Goal: Task Accomplishment & Management: Use online tool/utility

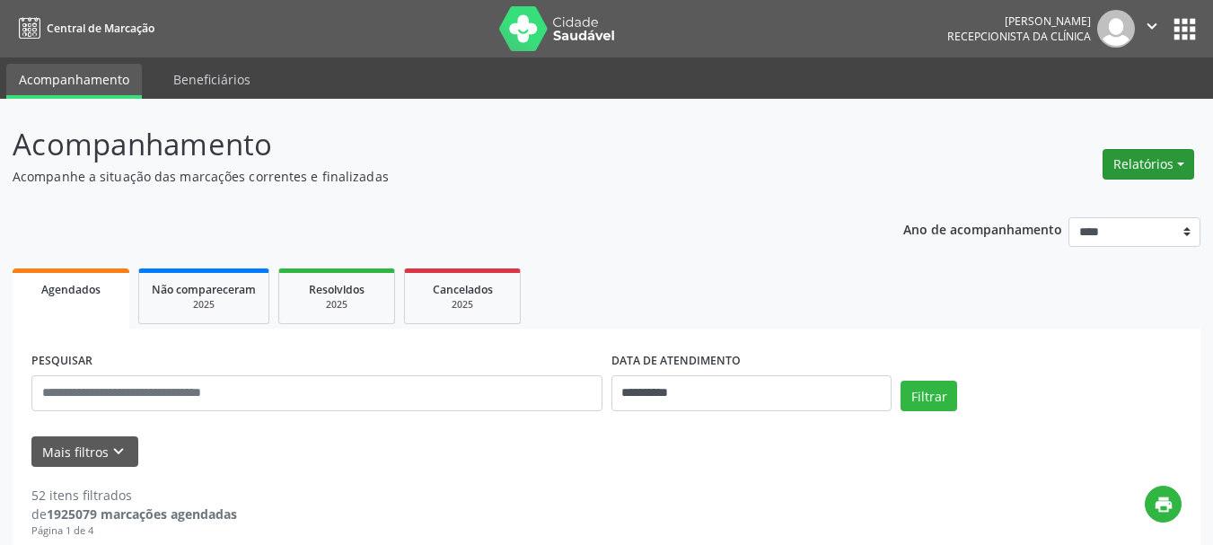
click at [1150, 162] on button "Relatórios" at bounding box center [1148, 164] width 92 height 31
click at [1077, 201] on link "Agendamentos" at bounding box center [1098, 202] width 193 height 25
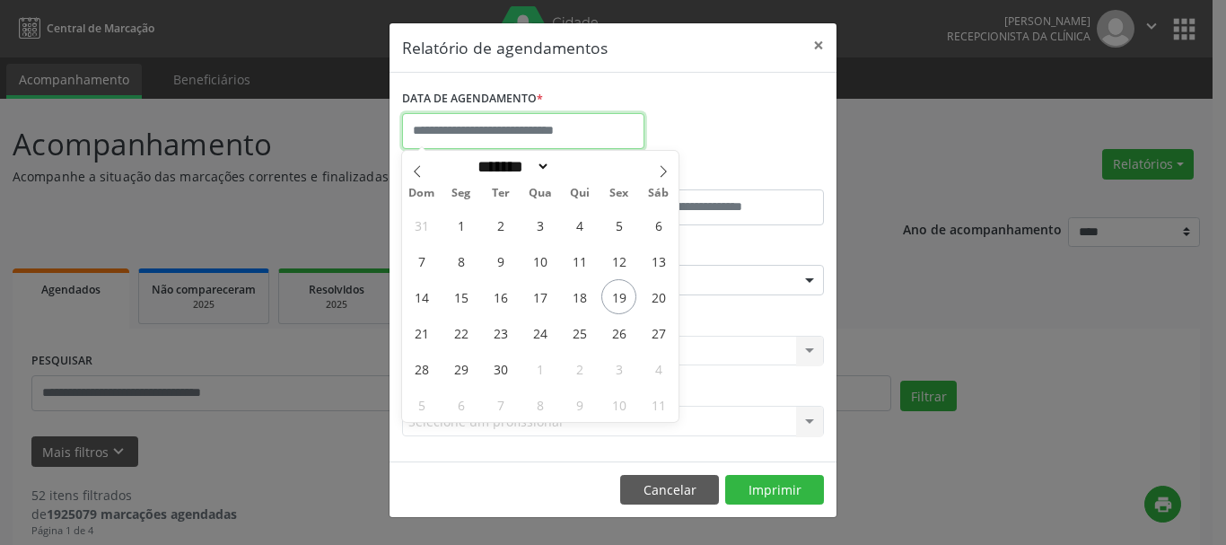
click at [479, 129] on input "text" at bounding box center [523, 131] width 242 height 36
click at [613, 294] on span "19" at bounding box center [619, 296] width 35 height 35
type input "**********"
click at [613, 294] on span "19" at bounding box center [619, 296] width 35 height 35
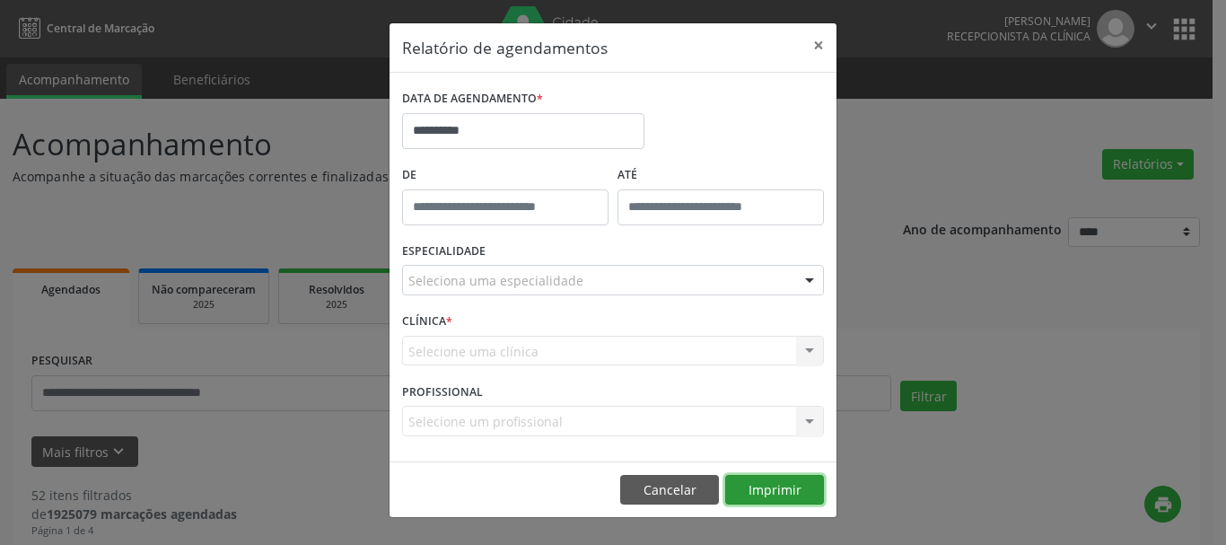
click at [768, 487] on button "Imprimir" at bounding box center [774, 490] width 99 height 31
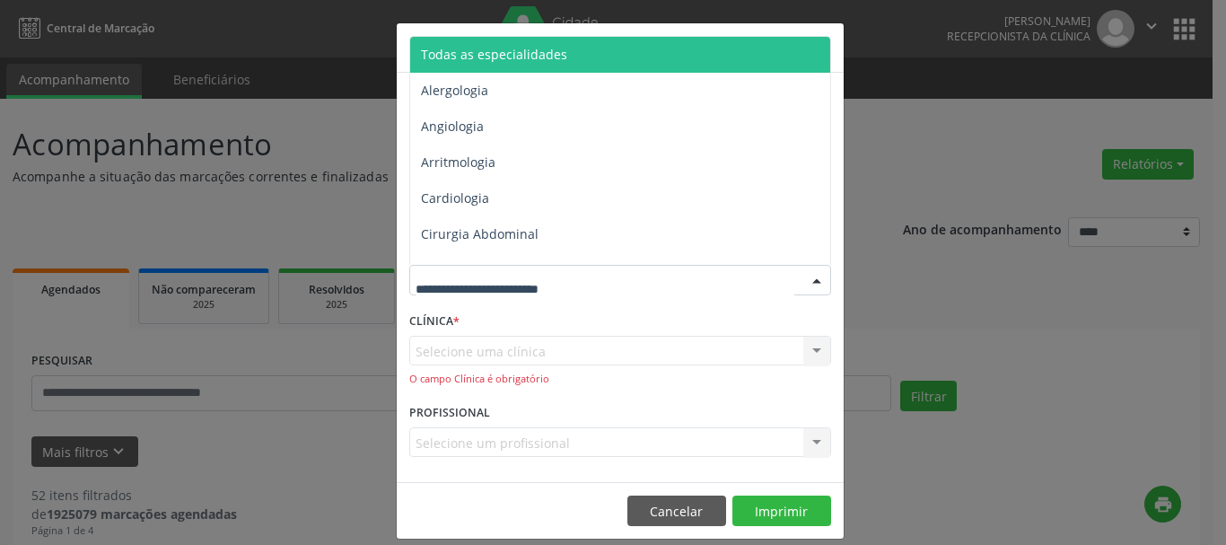
click at [572, 55] on span "Todas as especialidades" at bounding box center [621, 55] width 423 height 36
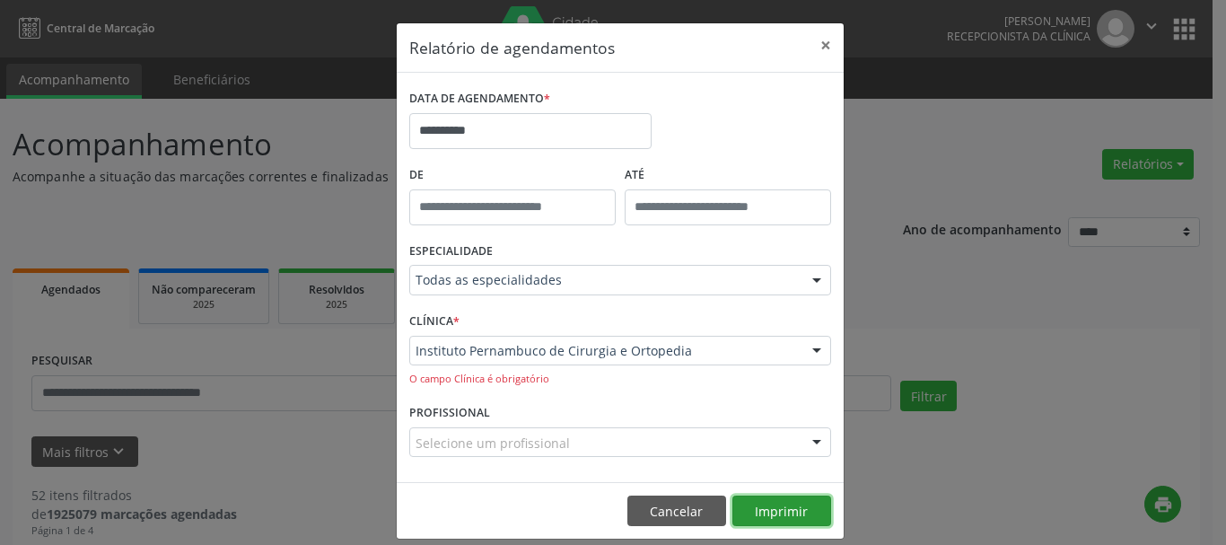
click at [799, 505] on button "Imprimir" at bounding box center [782, 511] width 99 height 31
